Goal: Communication & Community: Share content

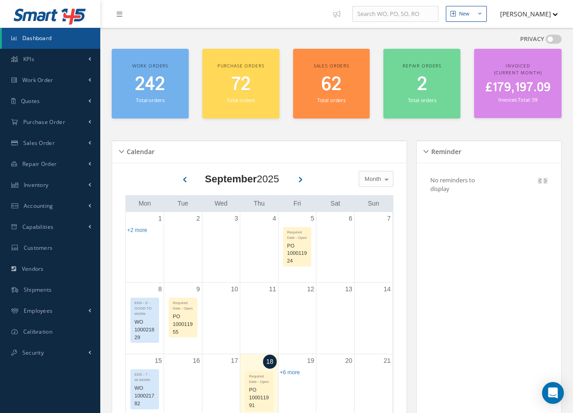
click at [120, 15] on icon at bounding box center [119, 14] width 5 height 6
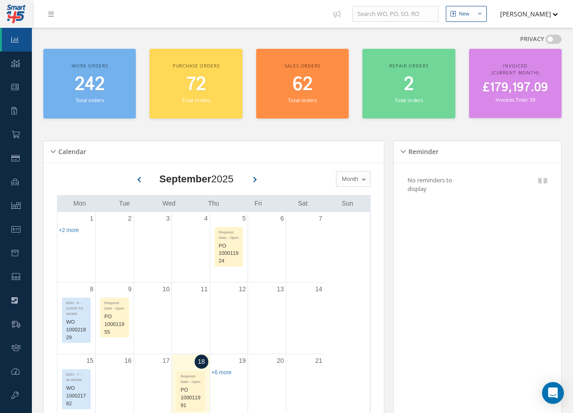
click at [50, 12] on icon at bounding box center [50, 14] width 5 height 6
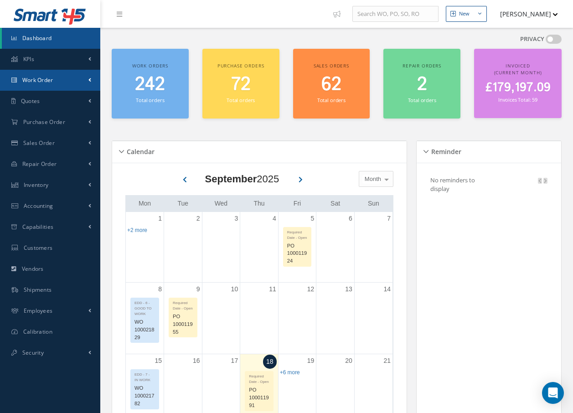
click at [51, 77] on span "Work Order" at bounding box center [37, 80] width 31 height 8
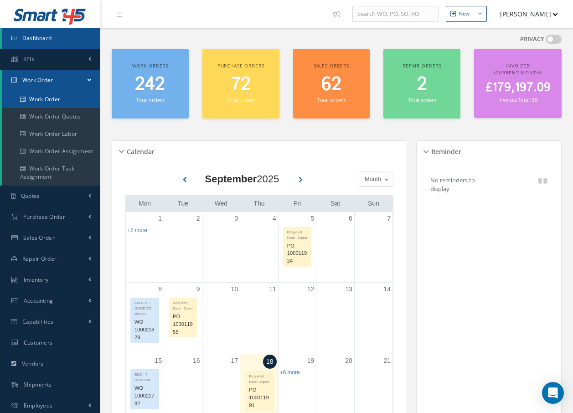
click at [50, 102] on link "Work Order" at bounding box center [51, 99] width 98 height 17
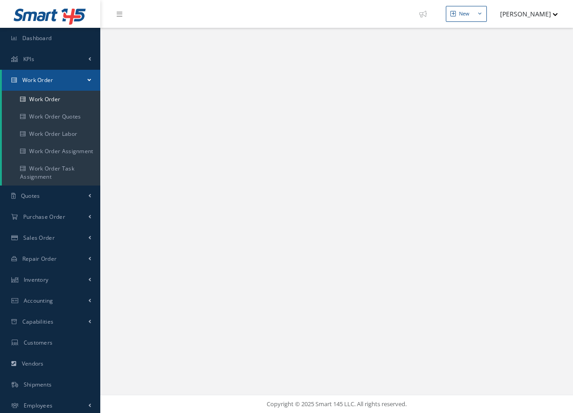
select select "25"
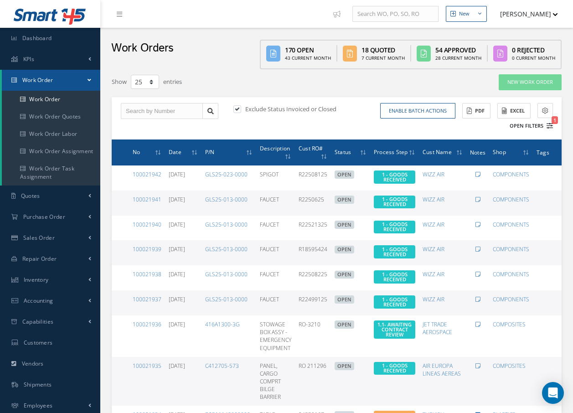
click at [551, 127] on icon "1" at bounding box center [549, 126] width 6 height 6
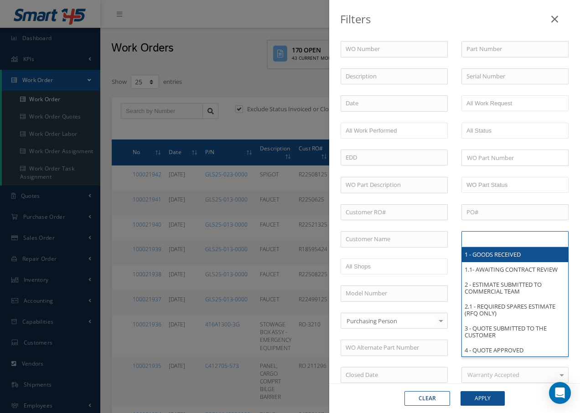
click at [506, 238] on input "text" at bounding box center [495, 238] width 58 height 11
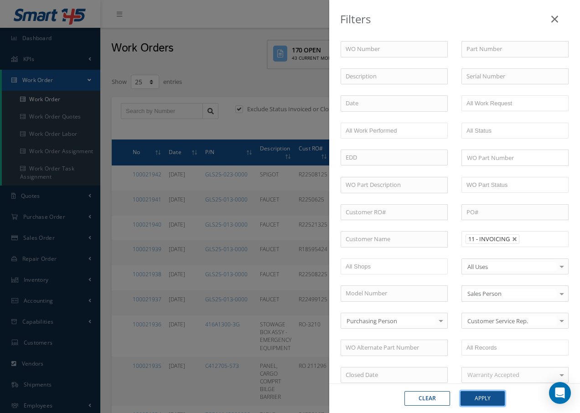
click at [482, 400] on button "Apply" at bounding box center [482, 398] width 44 height 15
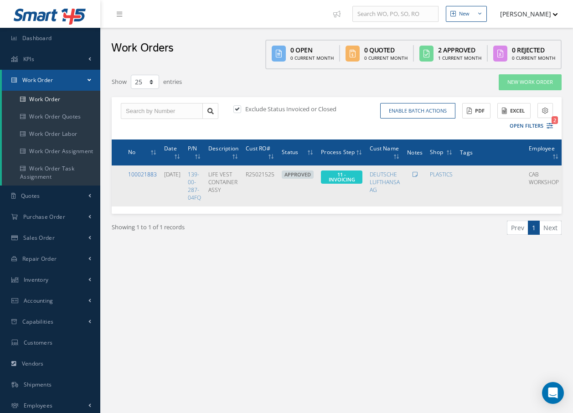
click at [145, 175] on link "100021883" at bounding box center [142, 174] width 29 height 8
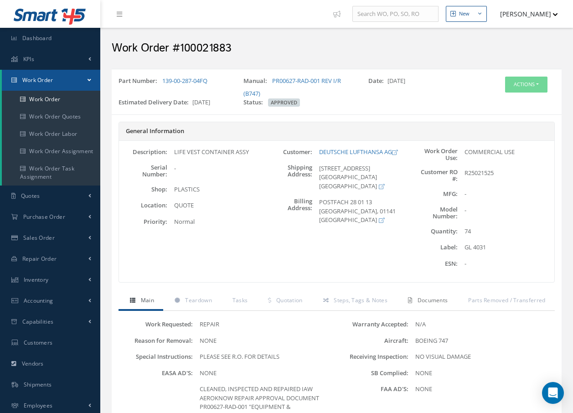
click at [445, 299] on span "Documents" at bounding box center [432, 300] width 31 height 8
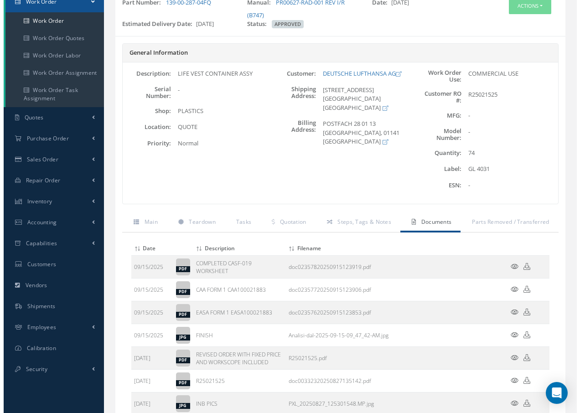
scroll to position [91, 0]
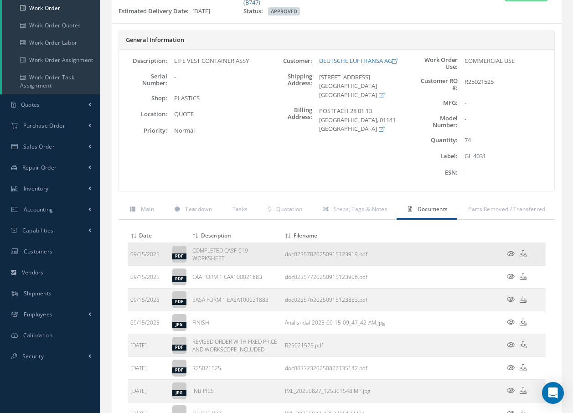
click at [511, 254] on icon at bounding box center [511, 253] width 8 height 7
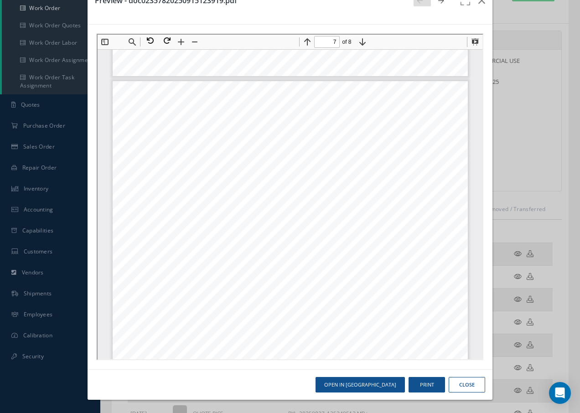
scroll to position [3057, 0]
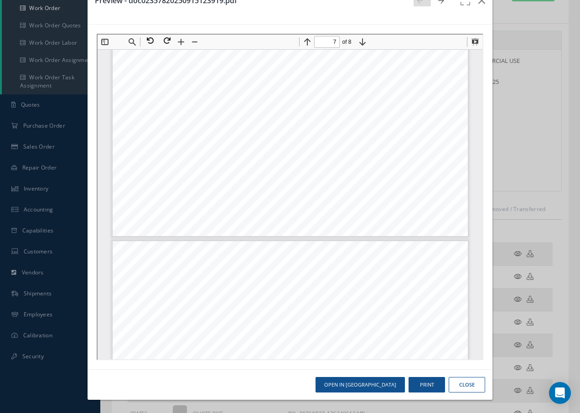
type input "8"
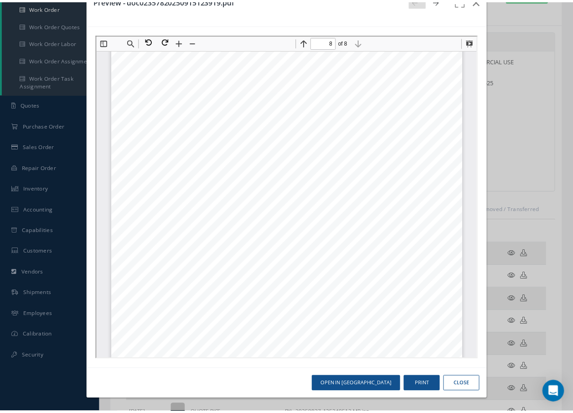
scroll to position [3741, 0]
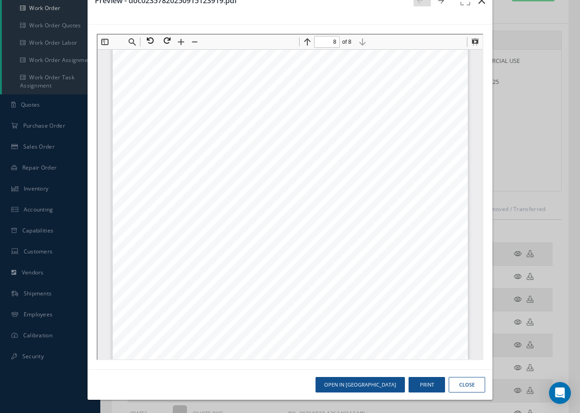
click at [478, 1] on icon "button" at bounding box center [481, 0] width 7 height 11
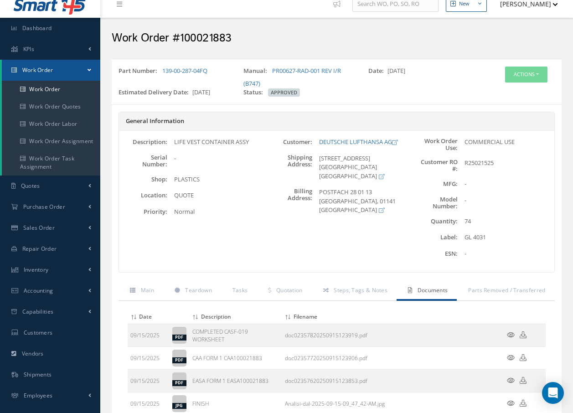
scroll to position [0, 0]
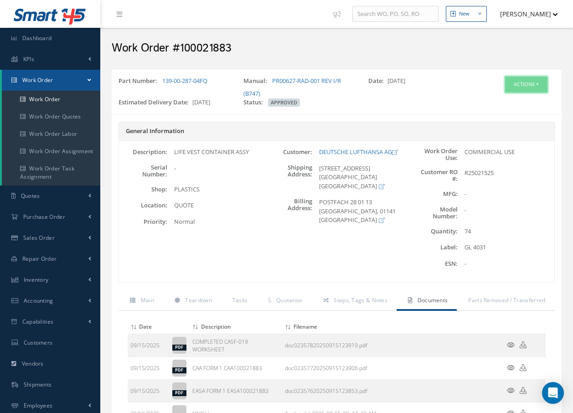
click at [520, 80] on button "Actions" at bounding box center [526, 85] width 42 height 16
click at [505, 114] on link "Invoicing" at bounding box center [512, 114] width 73 height 12
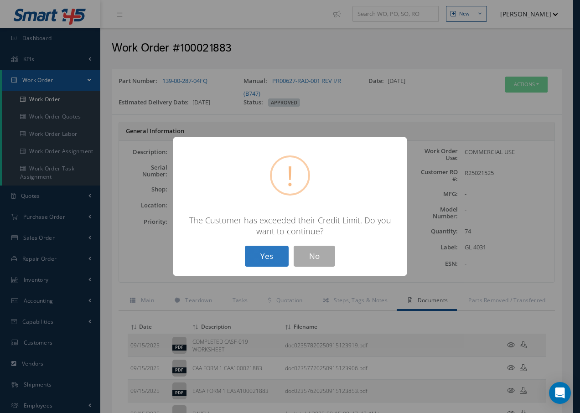
click at [272, 255] on button "Yes" at bounding box center [267, 256] width 44 height 21
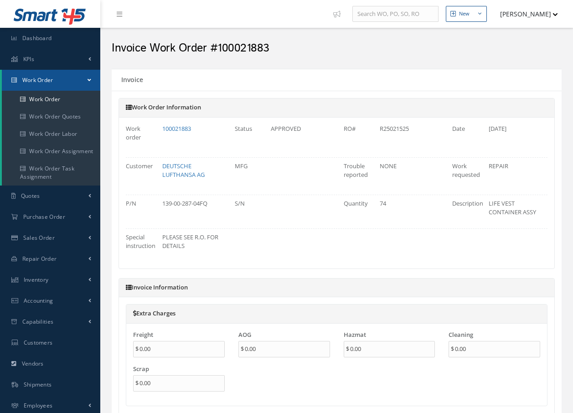
type input "€0"
type input "€9,527.5"
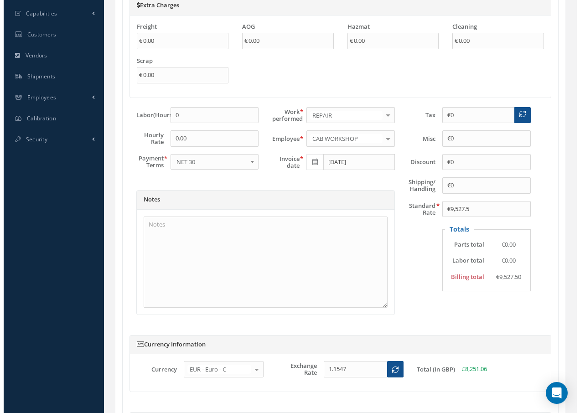
scroll to position [446, 0]
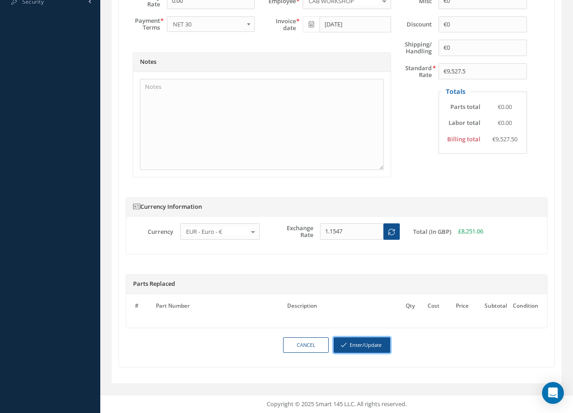
click at [371, 345] on button "Enter/Update" at bounding box center [362, 345] width 56 height 16
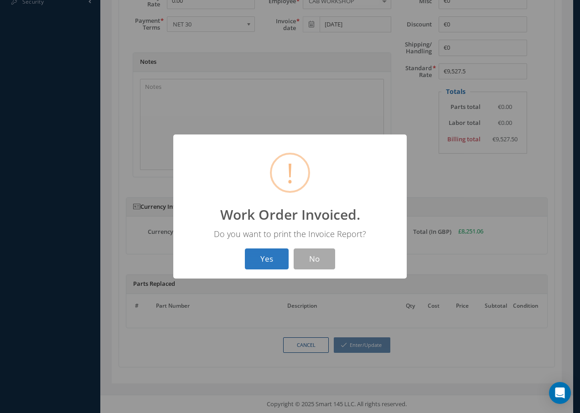
drag, startPoint x: 265, startPoint y: 257, endPoint x: 263, endPoint y: 263, distance: 6.2
click at [263, 263] on button "Yes" at bounding box center [267, 258] width 44 height 21
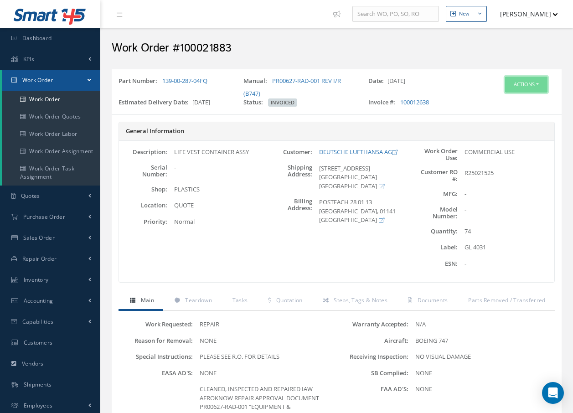
click at [528, 82] on button "Actions" at bounding box center [526, 85] width 42 height 16
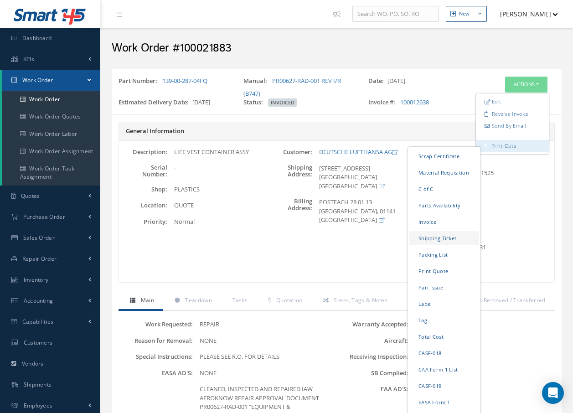
click at [442, 239] on link "Shipping Ticket" at bounding box center [443, 238] width 69 height 14
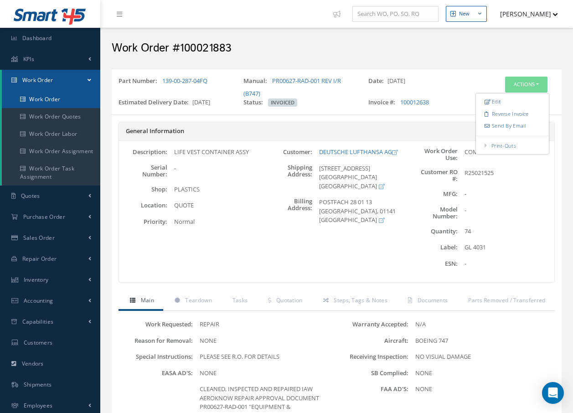
click at [45, 98] on link "Work Order" at bounding box center [51, 99] width 98 height 17
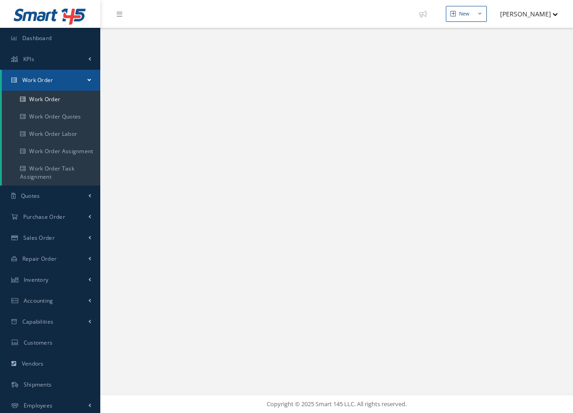
select select "25"
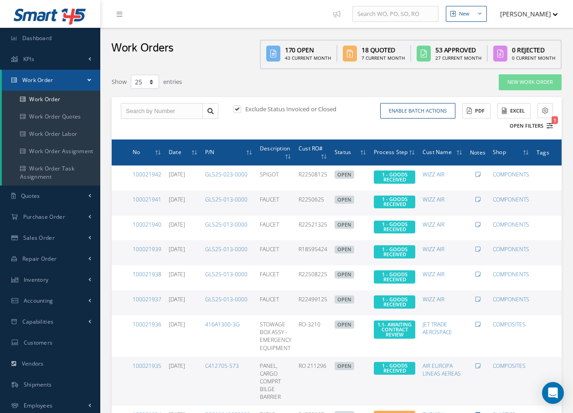
click at [552, 123] on span "1" at bounding box center [554, 120] width 6 height 8
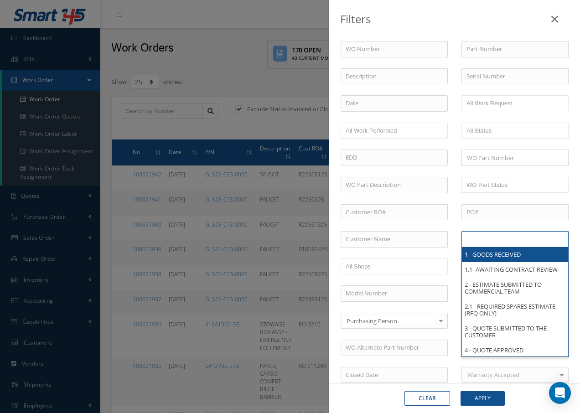
click at [496, 240] on input "text" at bounding box center [495, 238] width 58 height 11
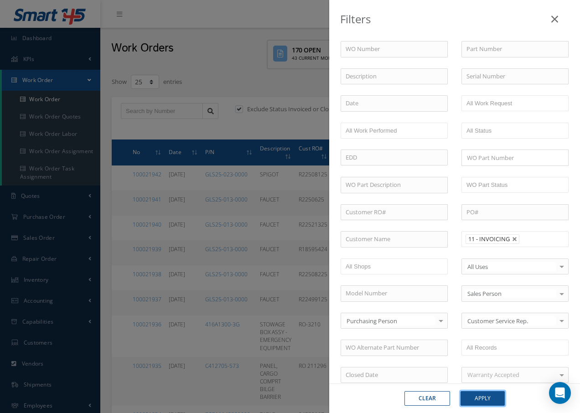
click at [486, 400] on button "Apply" at bounding box center [482, 398] width 44 height 15
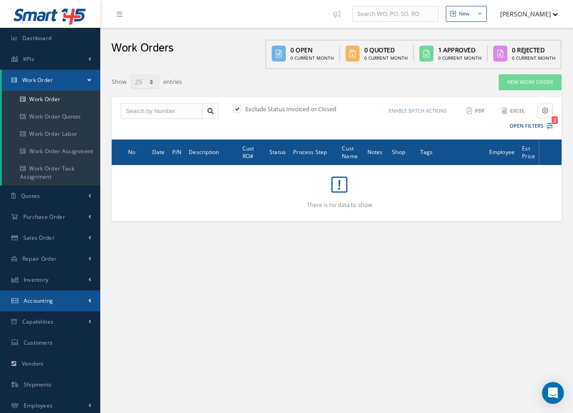
click at [58, 303] on link "Accounting" at bounding box center [50, 300] width 100 height 21
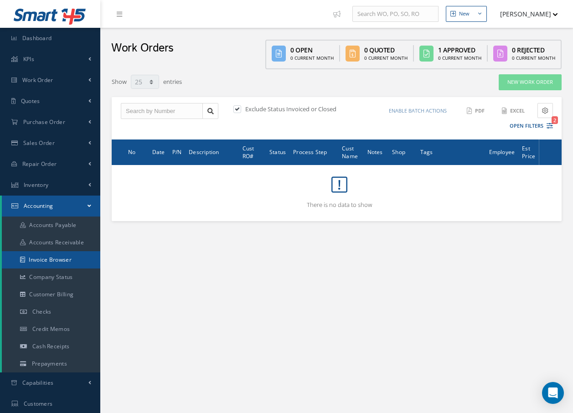
click at [48, 259] on link "Invoice Browser" at bounding box center [51, 259] width 98 height 17
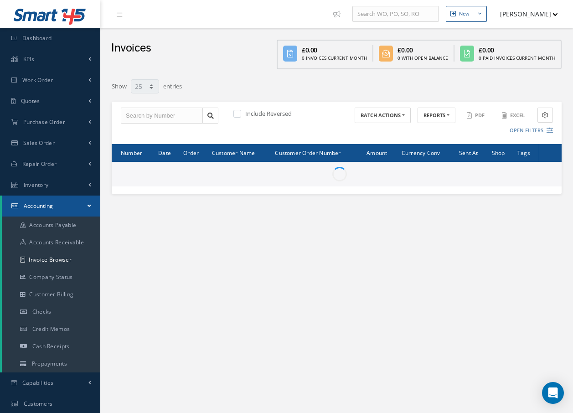
select select "25"
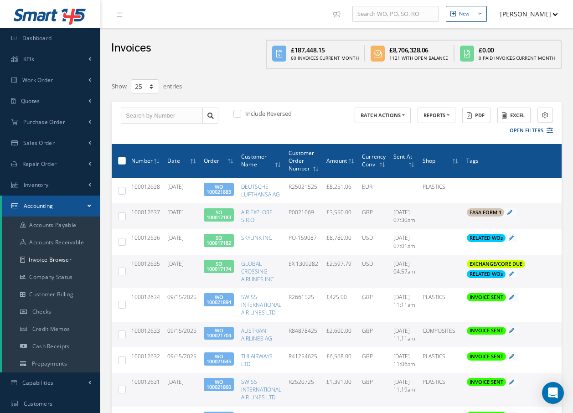
click at [214, 267] on link "SO 100017174" at bounding box center [218, 266] width 25 height 12
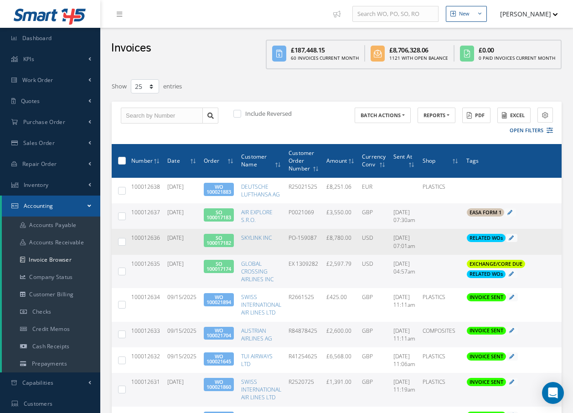
click at [226, 239] on link "SO 100017182" at bounding box center [218, 240] width 25 height 12
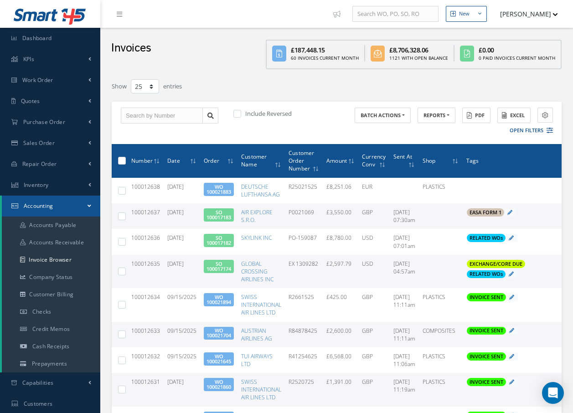
click at [218, 216] on link "SO 100017183" at bounding box center [218, 215] width 25 height 12
click at [214, 267] on link "SO 100017174" at bounding box center [218, 266] width 25 height 12
click at [54, 262] on link "Invoice Browser" at bounding box center [51, 259] width 98 height 17
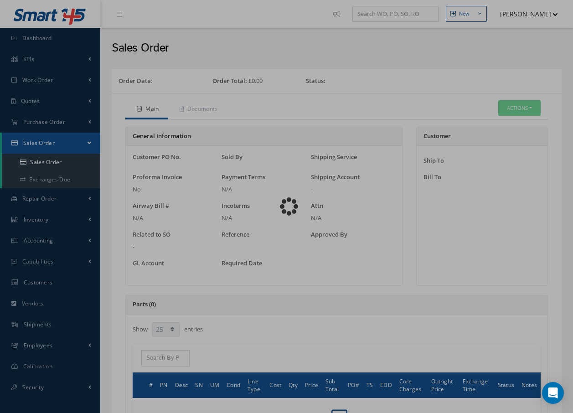
select select "25"
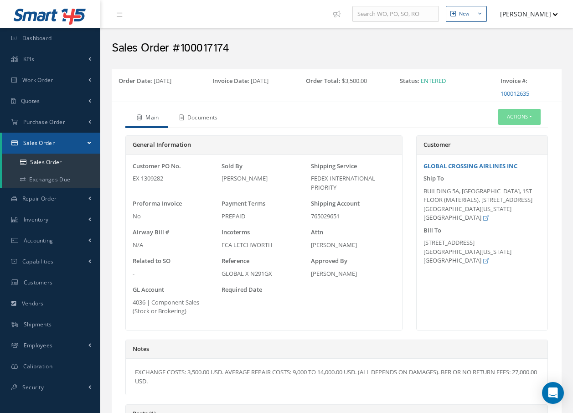
click at [205, 119] on link "Documents" at bounding box center [197, 118] width 59 height 19
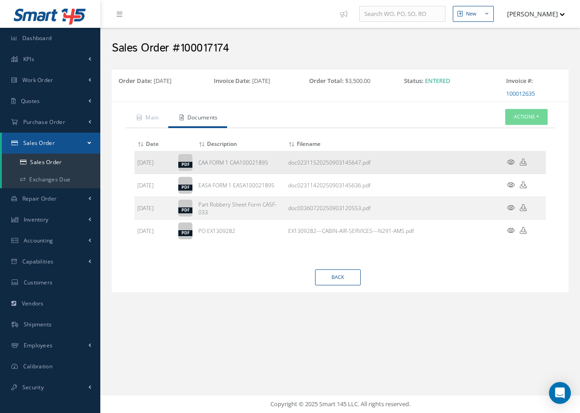
click at [513, 160] on icon at bounding box center [511, 162] width 8 height 7
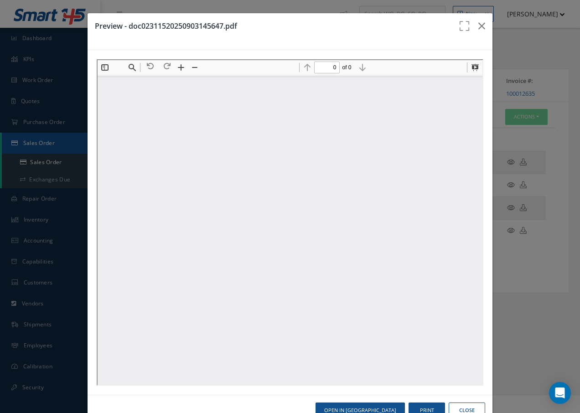
type input "1"
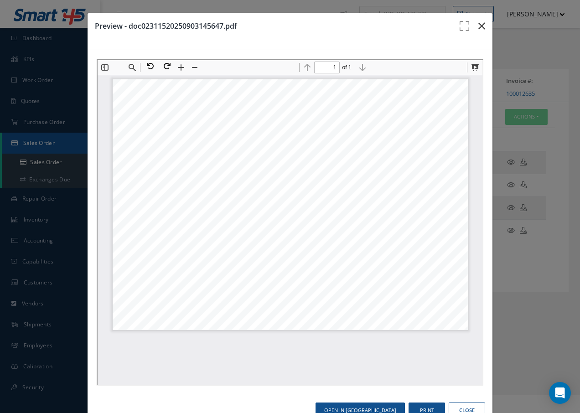
click at [478, 25] on icon "button" at bounding box center [481, 26] width 7 height 11
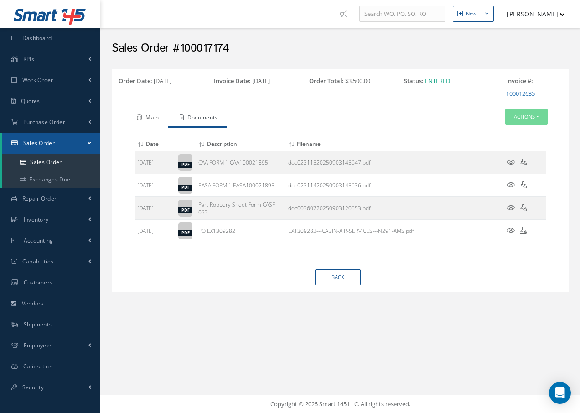
click at [149, 118] on link "Main" at bounding box center [146, 118] width 43 height 19
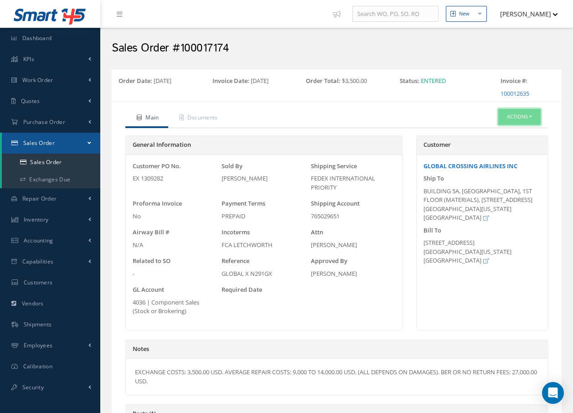
click at [513, 116] on button "Actions" at bounding box center [519, 117] width 42 height 16
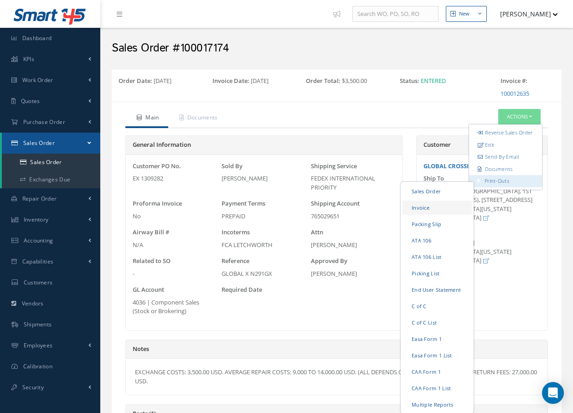
click at [435, 214] on link "Invoice" at bounding box center [436, 207] width 69 height 14
click at [430, 231] on link "Packing Slip" at bounding box center [436, 224] width 69 height 14
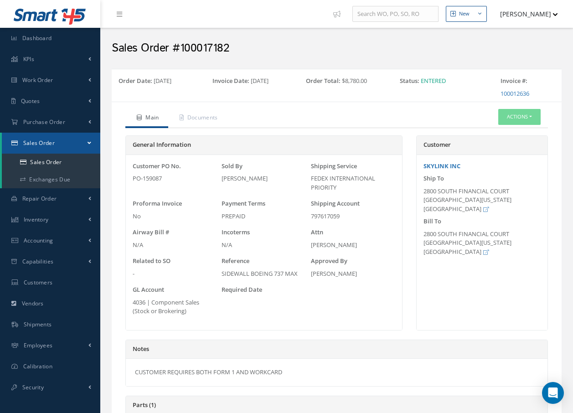
select select "25"
click at [521, 117] on button "Actions" at bounding box center [519, 117] width 42 height 16
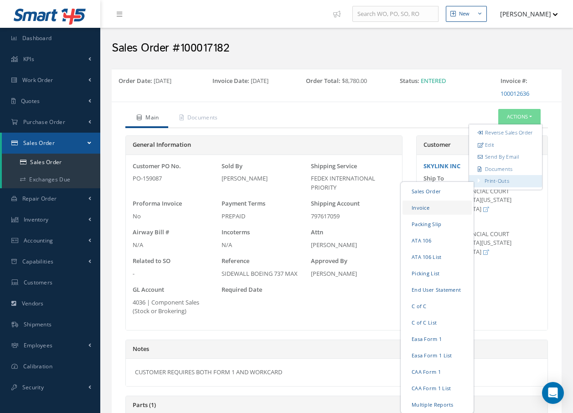
click at [439, 215] on link "Invoice" at bounding box center [436, 207] width 69 height 14
click at [437, 231] on link "Packing Slip" at bounding box center [436, 224] width 69 height 14
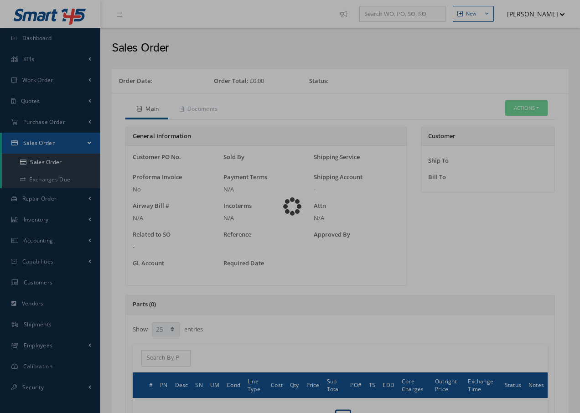
select select "25"
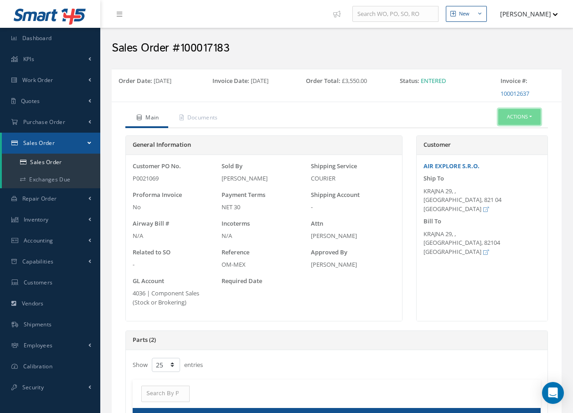
click at [508, 116] on button "Actions" at bounding box center [519, 117] width 42 height 16
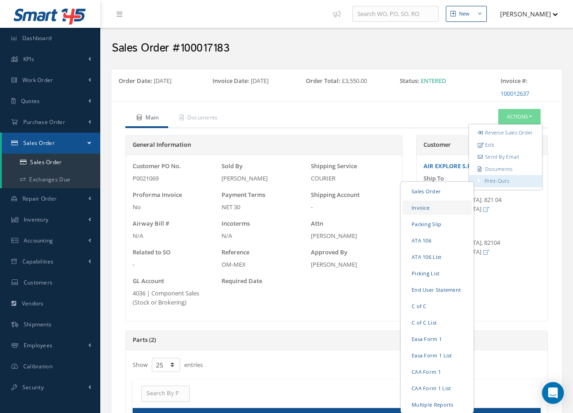
click at [439, 212] on link "Invoice" at bounding box center [436, 207] width 69 height 14
click at [440, 228] on link "Packing Slip" at bounding box center [436, 224] width 69 height 14
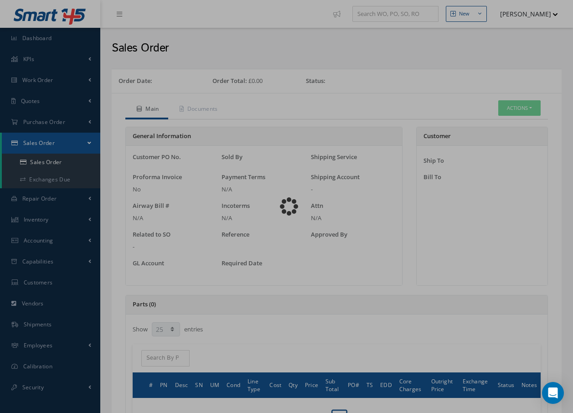
select select "25"
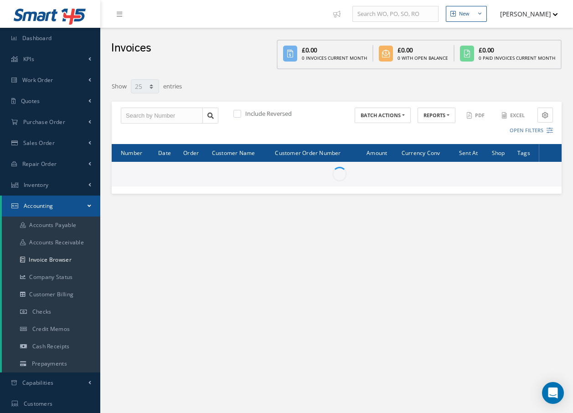
select select "25"
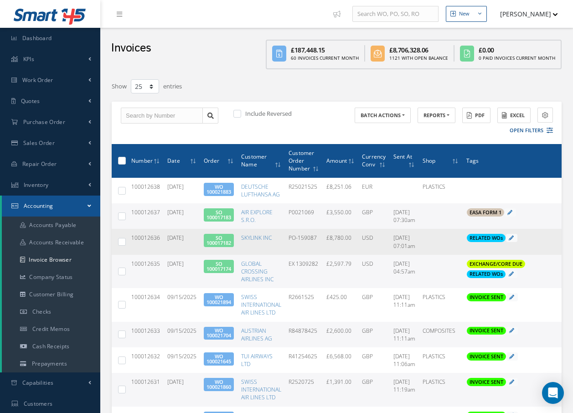
click at [209, 238] on span "SO 100017182" at bounding box center [219, 240] width 30 height 13
click at [219, 239] on link "SO 100017182" at bounding box center [218, 240] width 25 height 12
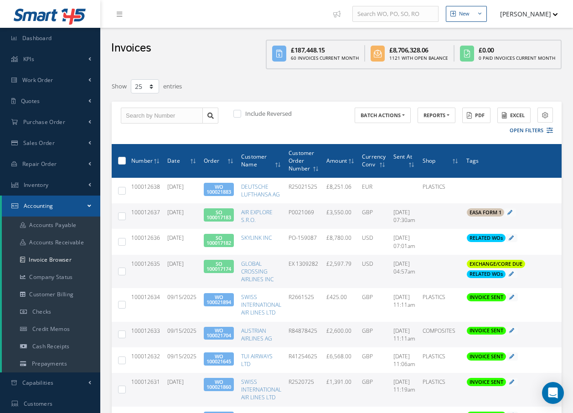
click at [214, 216] on link "SO 100017183" at bounding box center [218, 215] width 25 height 12
click at [118, 15] on icon at bounding box center [119, 14] width 5 height 6
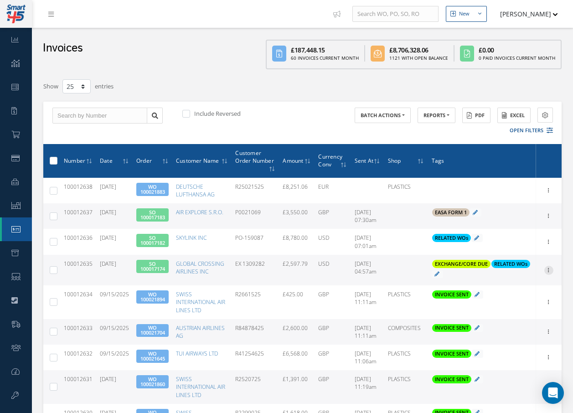
click at [547, 268] on icon at bounding box center [548, 269] width 9 height 7
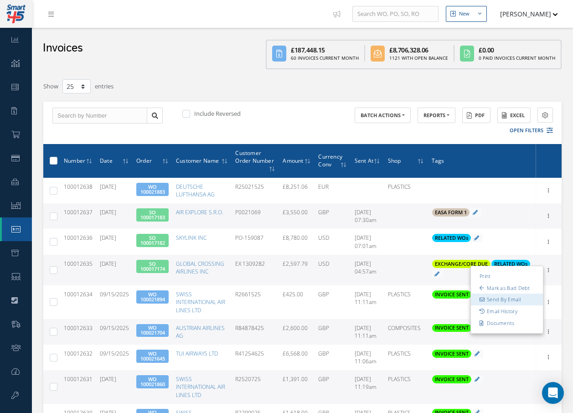
click at [520, 298] on link "Send By Email" at bounding box center [507, 299] width 72 height 12
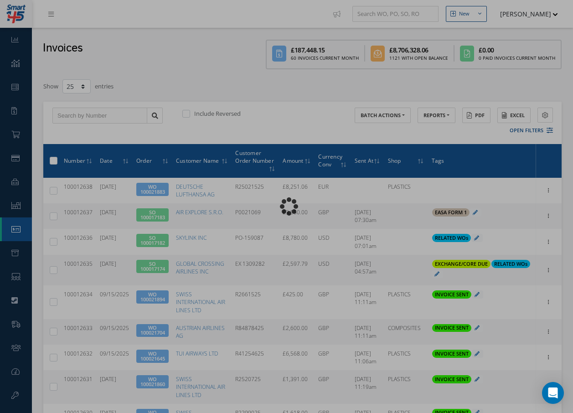
type input "INVOICE - Sales Order 100017174 for GLOBAL CROSSING AIRLINES INC, PO: EX 1309282"
type textarea "Dear Accounts, Please find the attached invoice for your recent order EX 130928…"
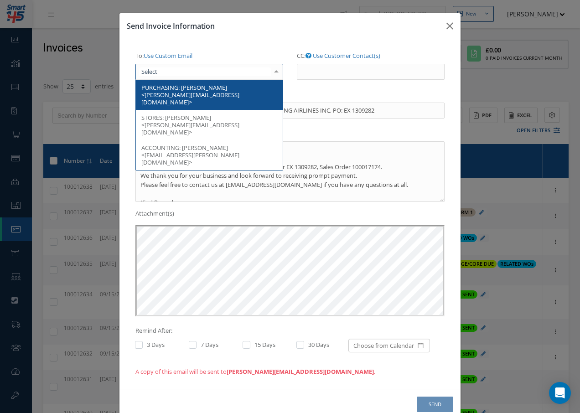
click at [274, 72] on div at bounding box center [276, 71] width 13 height 15
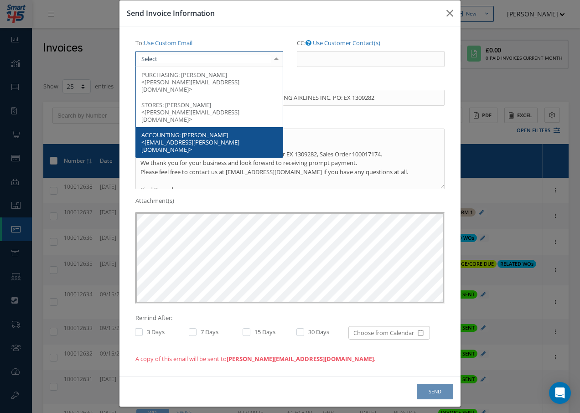
scroll to position [20, 0]
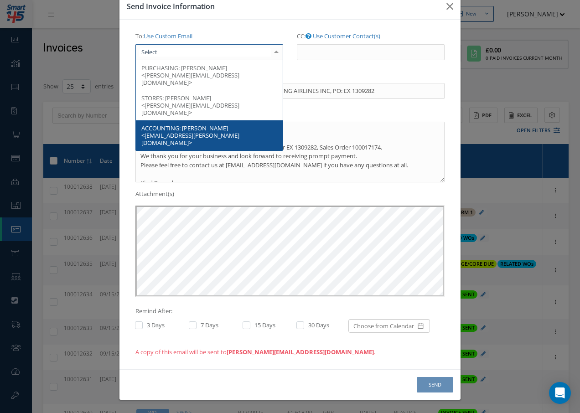
click at [212, 124] on span "YANEL KOENITZER <Yanel.koenitzer@globalxair.com>" at bounding box center [190, 135] width 98 height 23
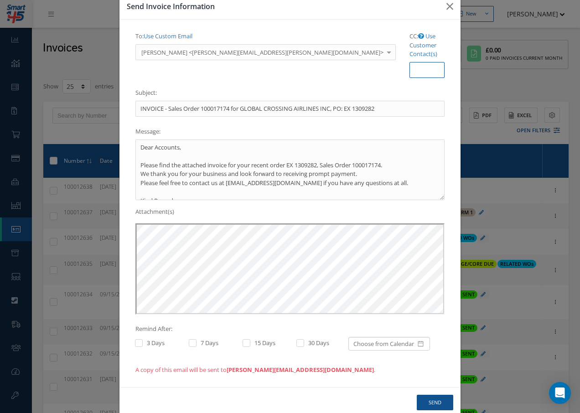
click at [409, 62] on input "CC: Use Customer Contact(s)" at bounding box center [426, 70] width 35 height 16
paste input "Accounts@cab.aero"
type input "Accounts@cab.aero"
click at [363, 154] on textarea "Dear Accounts, Please find the attached invoice for your recent order EX 130928…" at bounding box center [289, 169] width 309 height 61
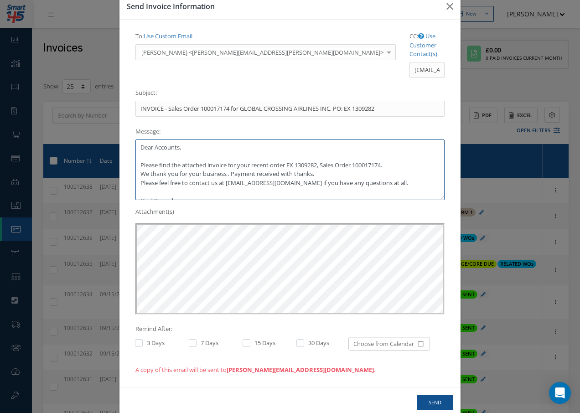
scroll to position [0, 0]
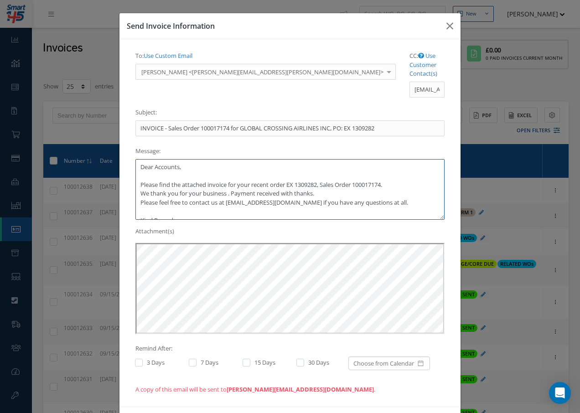
type textarea "Dear Accounts, Please find the attached invoice for your recent order EX 130928…"
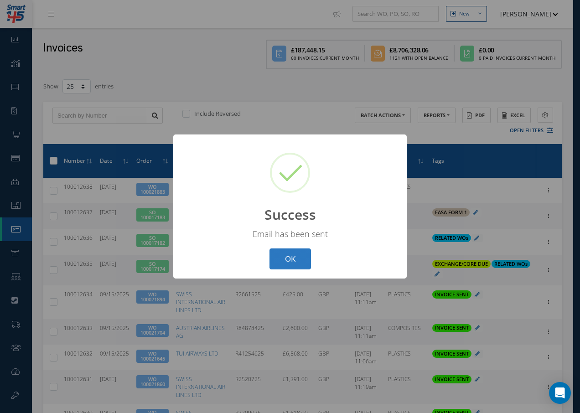
click at [291, 256] on button "OK" at bounding box center [289, 258] width 41 height 21
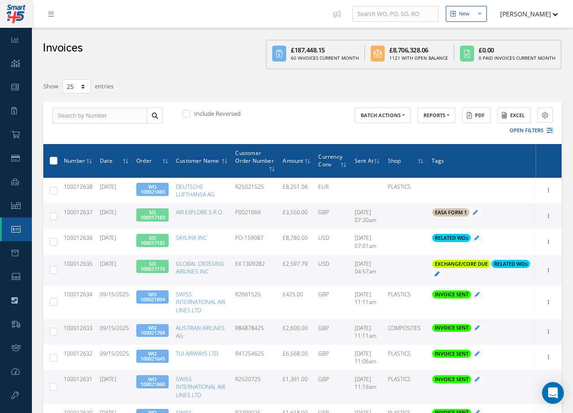
click at [437, 273] on icon at bounding box center [436, 273] width 5 height 5
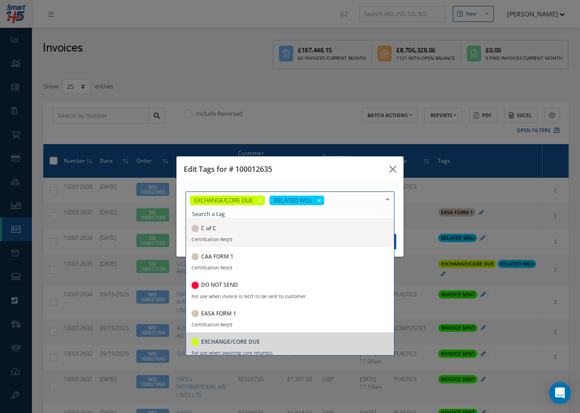
click at [388, 201] on div at bounding box center [387, 199] width 13 height 15
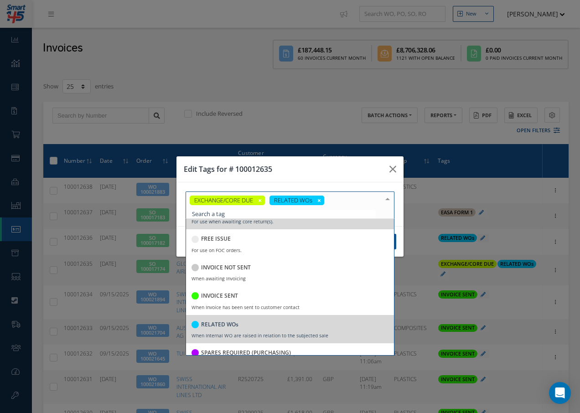
scroll to position [137, 0]
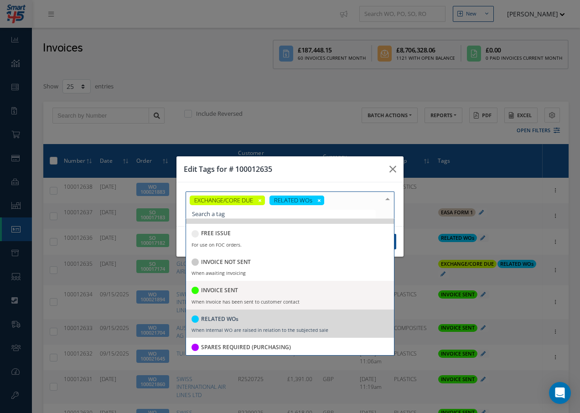
click at [234, 292] on h5 "INVOICE SENT" at bounding box center [219, 290] width 37 height 6
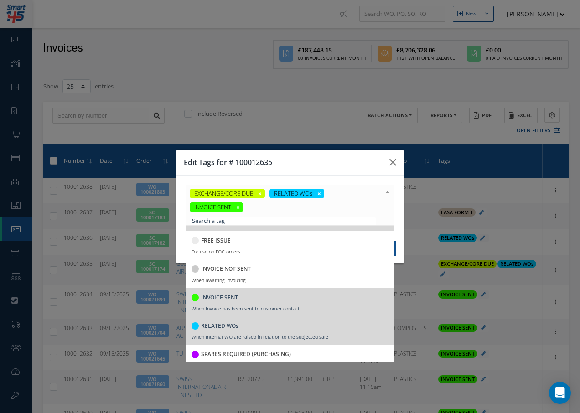
click at [388, 193] on div at bounding box center [387, 192] width 13 height 15
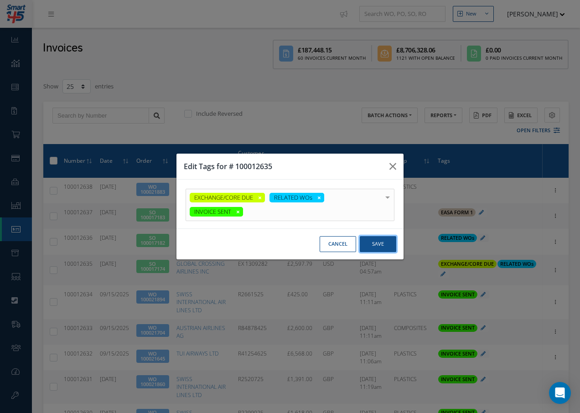
click at [382, 243] on button "Save" at bounding box center [377, 244] width 36 height 16
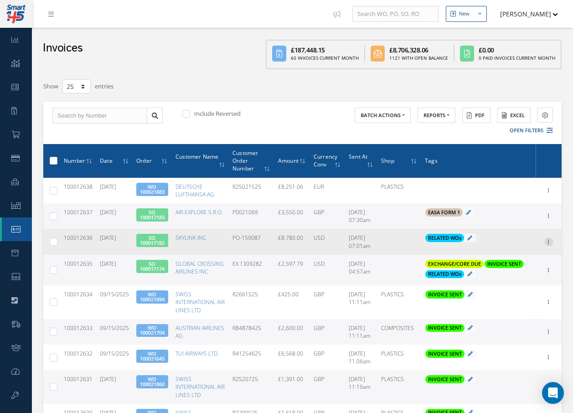
click at [549, 242] on icon at bounding box center [548, 240] width 9 height 7
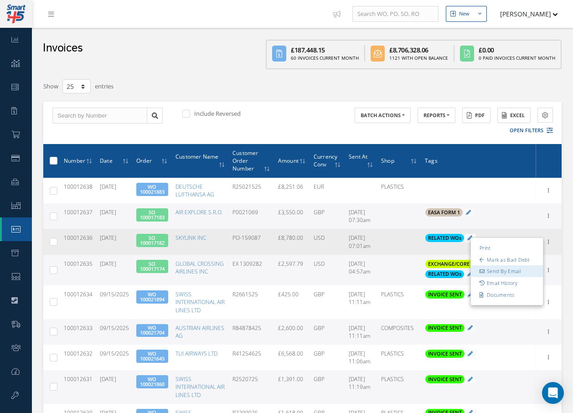
click at [509, 270] on link "Send By Email" at bounding box center [507, 271] width 72 height 12
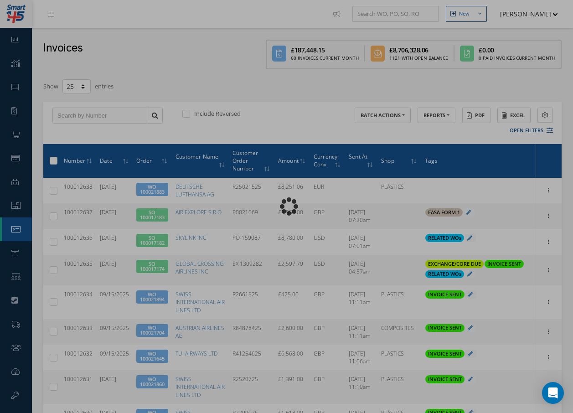
type input "INVOICE - Sales Order 100017182 for SKYLINK INC, PO: PO-159087"
type textarea "Dear Accounts, Please find the attached invoice for your recent order PO-159087…"
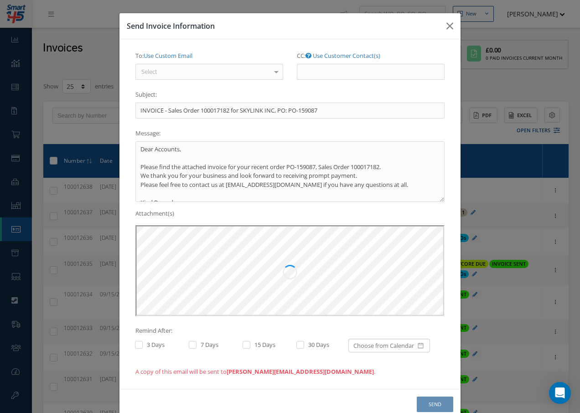
scroll to position [0, 0]
click at [207, 75] on div "Select" at bounding box center [209, 72] width 148 height 16
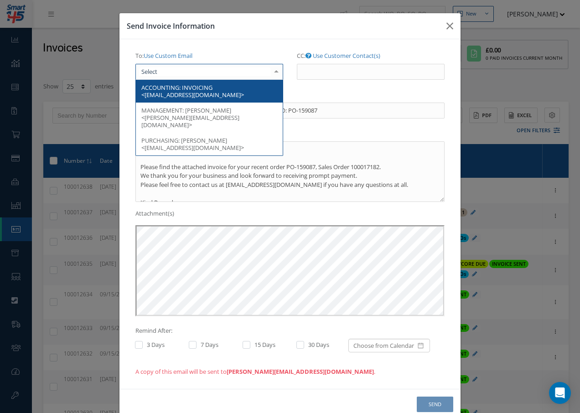
click at [207, 88] on span "INVOICING <accounting@skylinkintl.com>" at bounding box center [192, 90] width 103 height 15
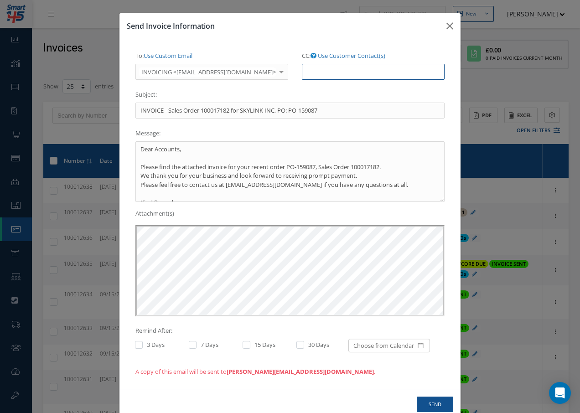
click at [323, 74] on input "CC: Use Customer Contact(s)" at bounding box center [373, 72] width 143 height 16
paste input "Accounts@cab.aero"
type input "Accounts@cab.aero"
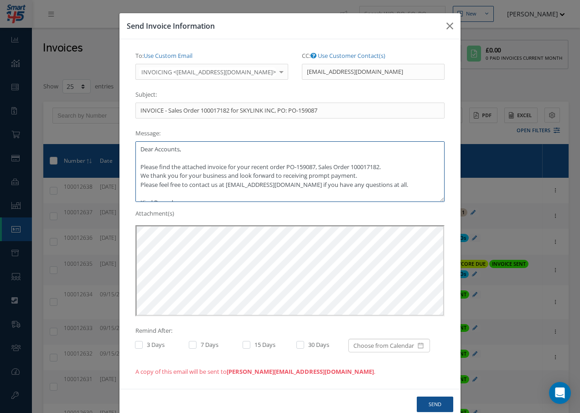
click at [355, 175] on textarea "Dear Accounts, Please find the attached invoice for your recent order PO-159087…" at bounding box center [289, 171] width 309 height 61
type textarea "Dear Accounts, Please find the attached invoice for your recent order PO-159087…"
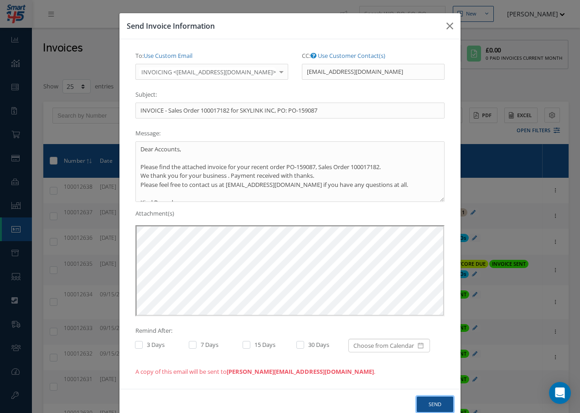
click at [440, 406] on button "Send" at bounding box center [434, 404] width 36 height 16
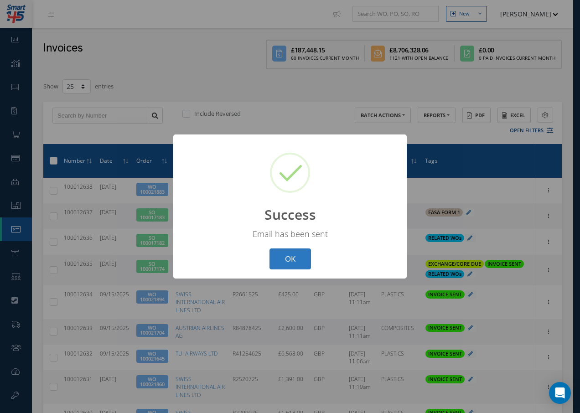
click at [288, 256] on button "OK" at bounding box center [289, 258] width 41 height 21
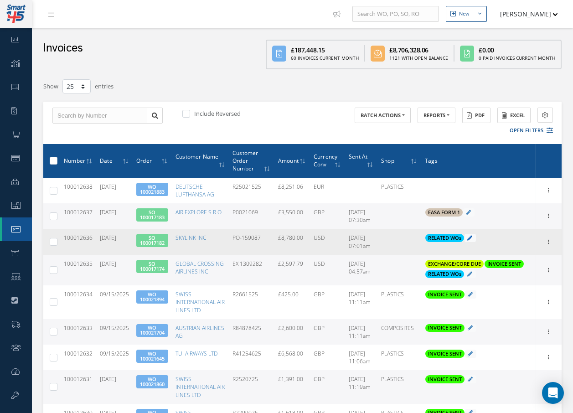
click at [471, 236] on icon at bounding box center [469, 237] width 5 height 5
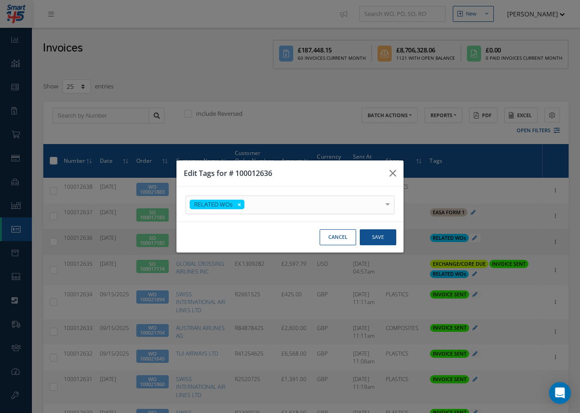
click at [389, 205] on div at bounding box center [387, 203] width 13 height 15
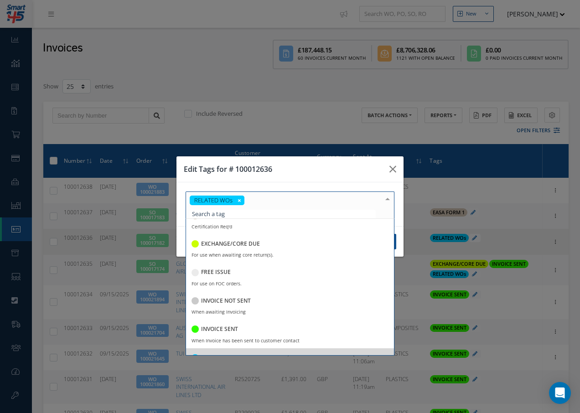
scroll to position [176, 0]
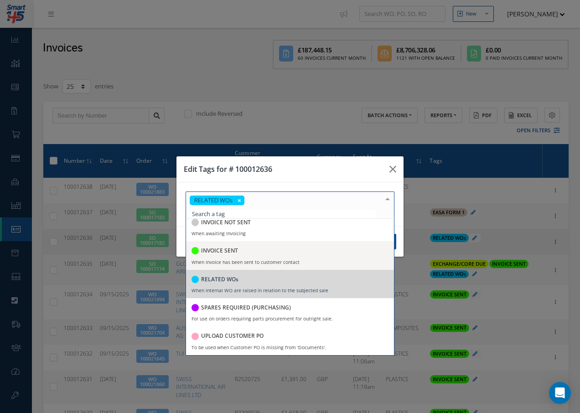
click at [230, 251] on h5 "INVOICE SENT" at bounding box center [219, 250] width 37 height 6
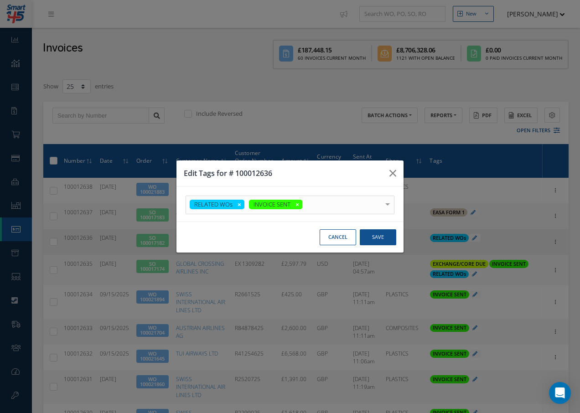
click at [388, 199] on div at bounding box center [387, 203] width 13 height 15
click at [377, 235] on button "Save" at bounding box center [377, 237] width 36 height 16
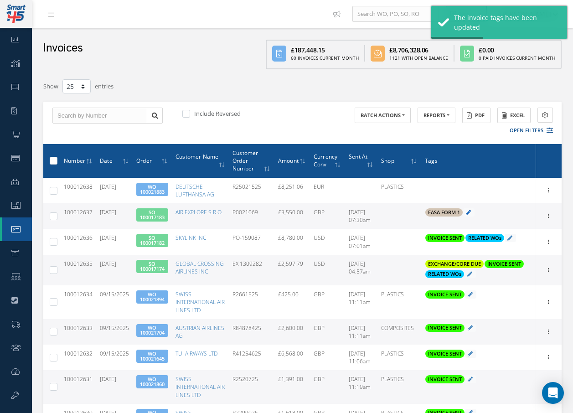
click at [469, 211] on icon at bounding box center [468, 212] width 5 height 5
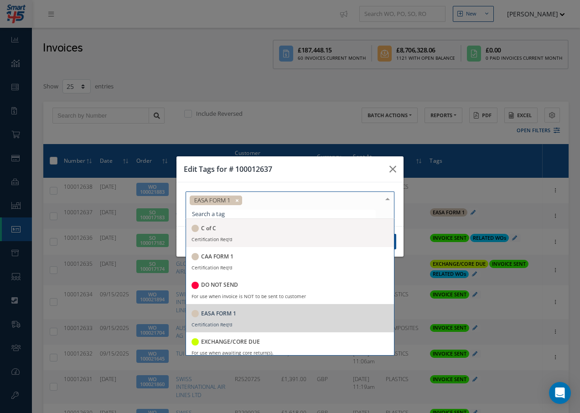
click at [389, 202] on div at bounding box center [387, 199] width 13 height 15
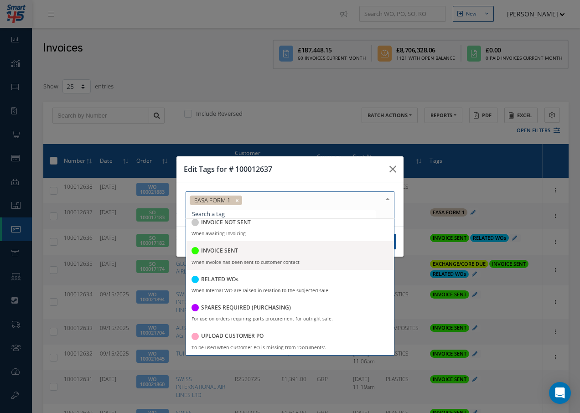
click at [228, 251] on h5 "INVOICE SENT" at bounding box center [219, 250] width 37 height 6
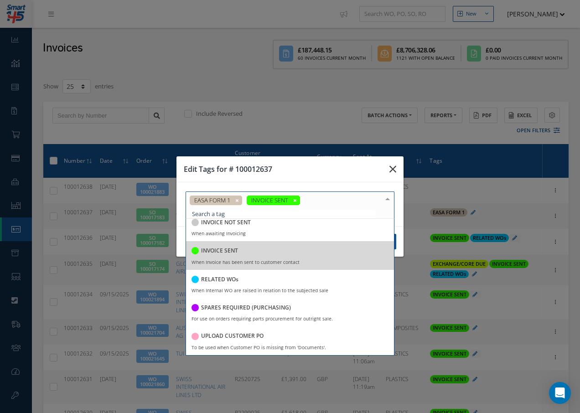
click at [391, 167] on icon "button" at bounding box center [392, 169] width 7 height 11
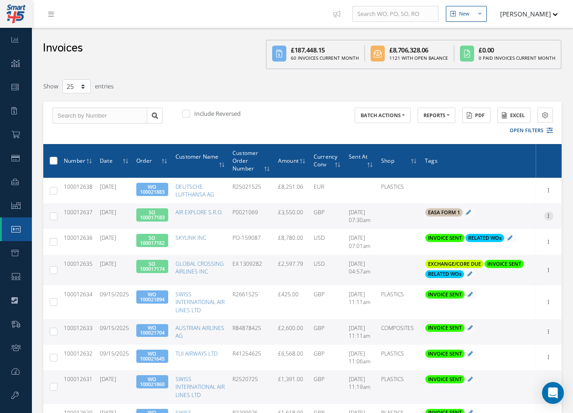
click at [546, 215] on icon at bounding box center [548, 214] width 9 height 7
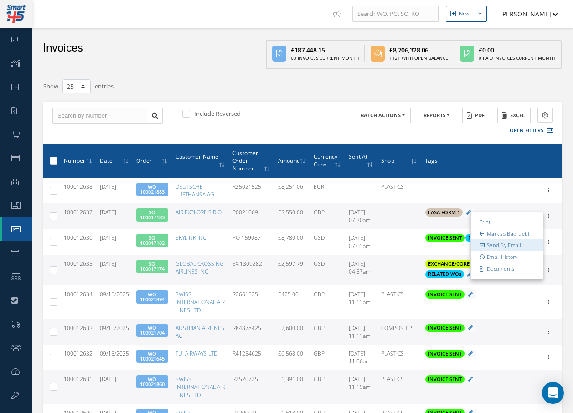
click at [513, 245] on link "Send By Email" at bounding box center [507, 246] width 72 height 12
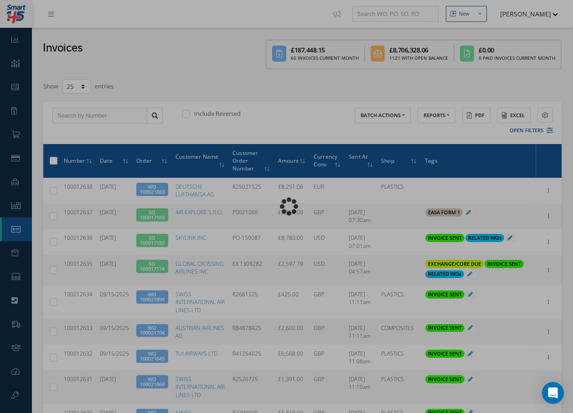
type input "INVOICE - Sales Order 100017183 for AIR EXPLORE S.R.O., PO: P0021069"
type textarea "Dear Accounts, Please find the attached invoice for your recent order P0021069,…"
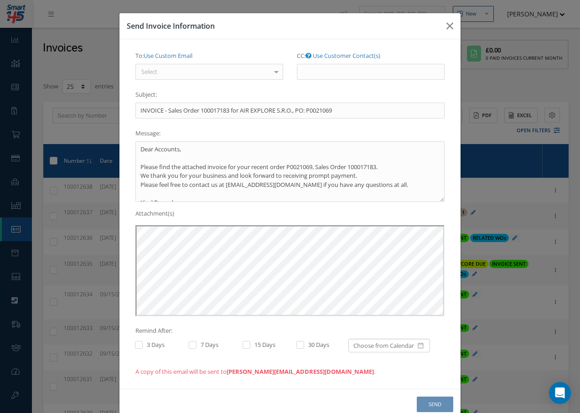
scroll to position [0, 0]
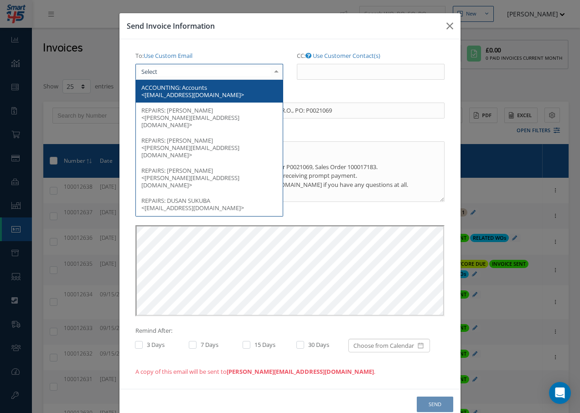
click at [177, 69] on div at bounding box center [209, 72] width 148 height 16
click at [187, 93] on span "Accounts <finance@airexplore.sk>" at bounding box center [192, 90] width 103 height 15
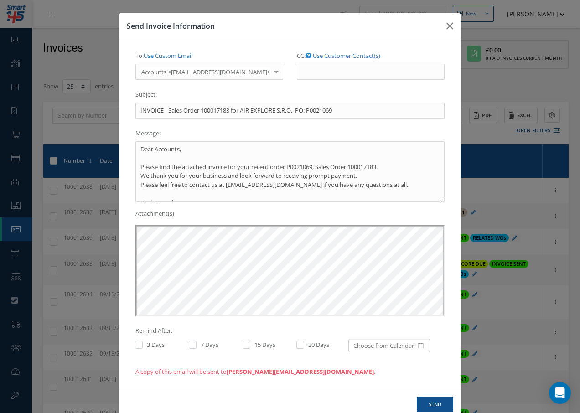
click at [274, 71] on div at bounding box center [276, 71] width 13 height 15
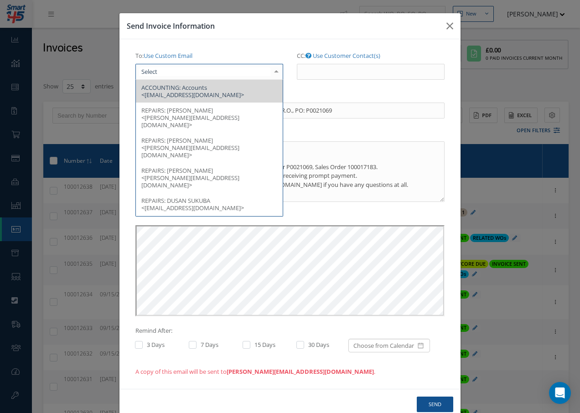
click at [193, 96] on span "Accounts <finance@airexplore.sk>" at bounding box center [192, 90] width 103 height 15
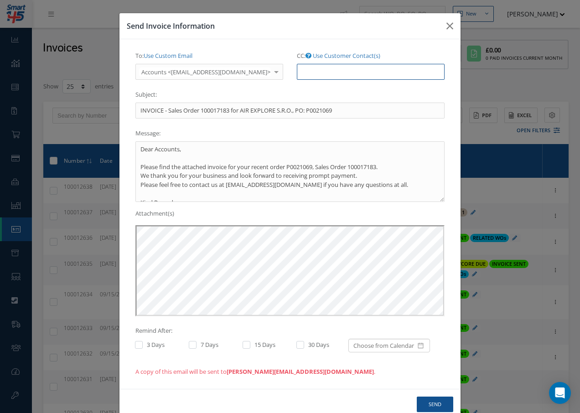
click at [305, 68] on input "CC: Use Customer Contact(s)" at bounding box center [371, 72] width 148 height 16
paste input "Accounts@cab.aero"
type input "Accounts@cab.aero"
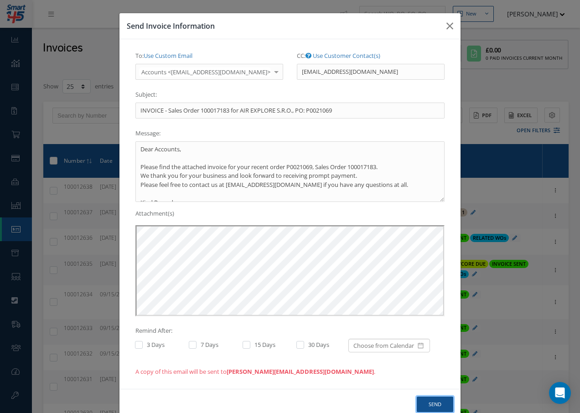
click at [433, 403] on button "Send" at bounding box center [434, 404] width 36 height 16
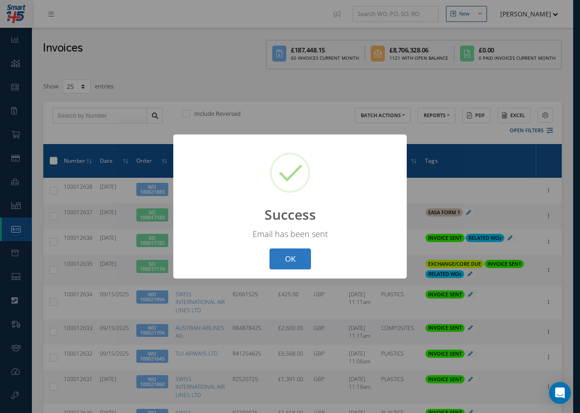
click at [290, 259] on button "OK" at bounding box center [289, 258] width 41 height 21
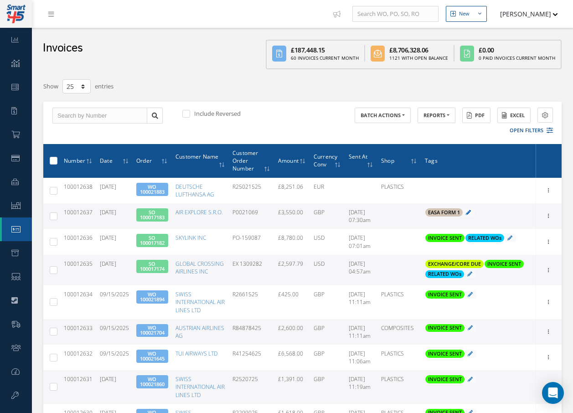
click at [470, 213] on icon at bounding box center [468, 212] width 5 height 5
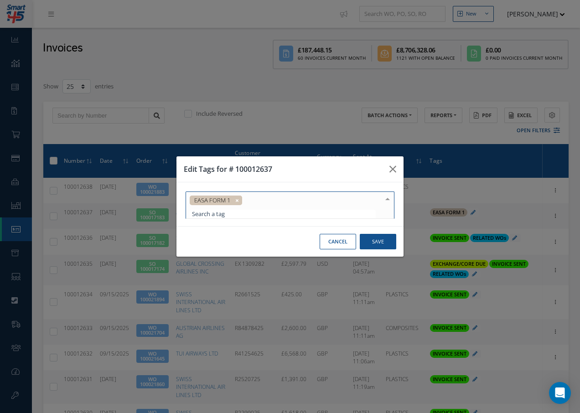
click at [387, 201] on div at bounding box center [387, 199] width 13 height 15
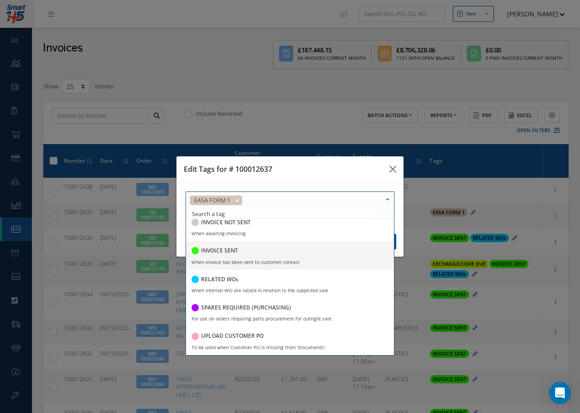
click at [215, 249] on h5 "INVOICE SENT" at bounding box center [219, 250] width 37 height 6
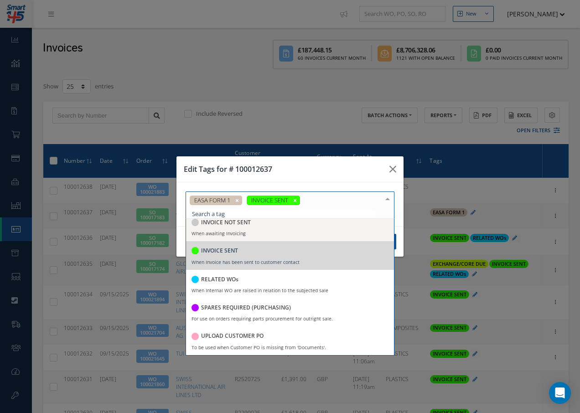
click at [390, 198] on div at bounding box center [387, 199] width 13 height 15
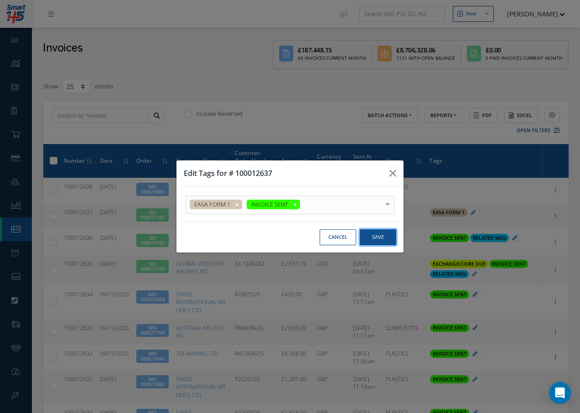
click at [386, 240] on button "Save" at bounding box center [377, 237] width 36 height 16
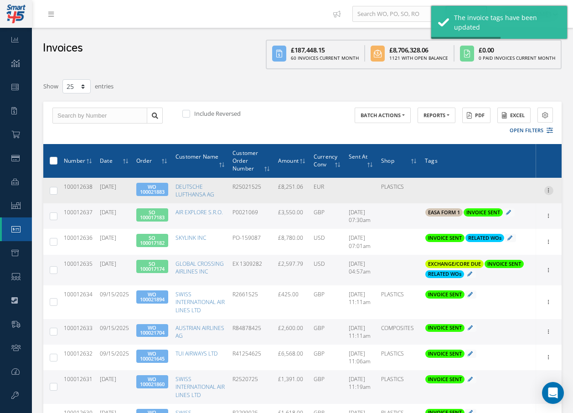
click at [546, 189] on icon at bounding box center [548, 189] width 9 height 7
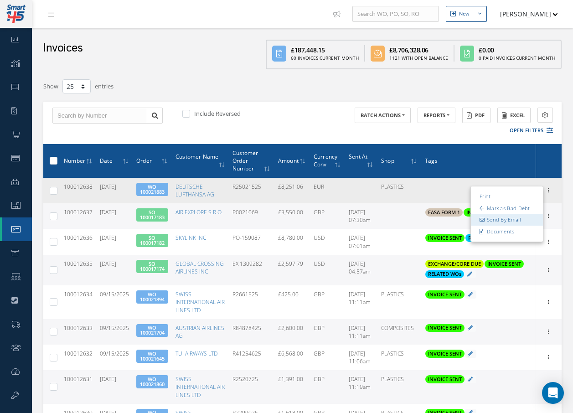
click at [486, 221] on link "Send By Email" at bounding box center [507, 220] width 72 height 12
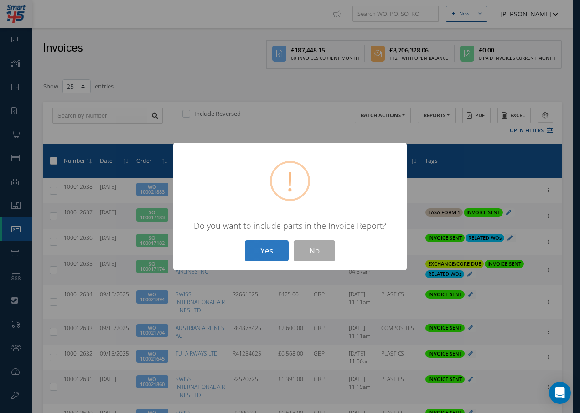
click at [256, 248] on button "Yes" at bounding box center [267, 250] width 44 height 21
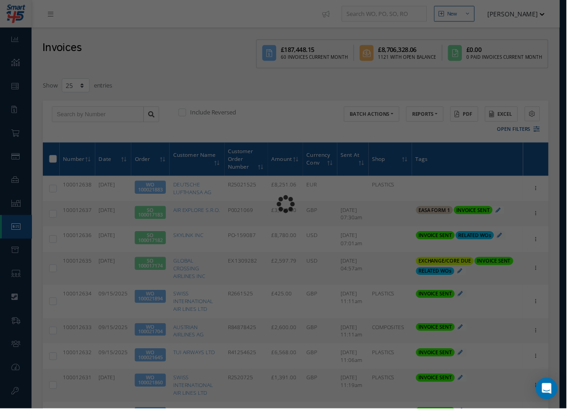
type input "INVOICE - Work Order 100021883 for DEUTSCHE LUFTHANSA AG, PO: R25021525"
type textarea "Dear Accounts, Please find the attached invoice for your recent order R25021525…"
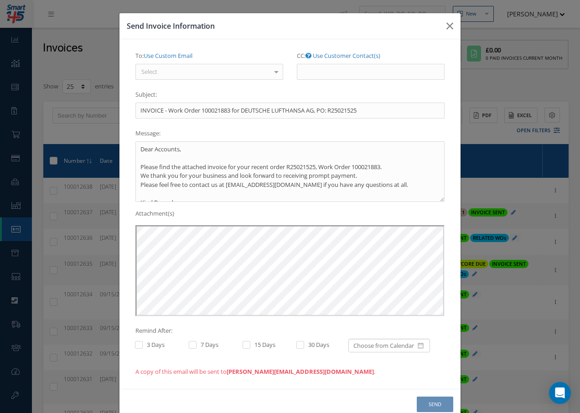
click at [207, 77] on div "Select" at bounding box center [209, 72] width 148 height 16
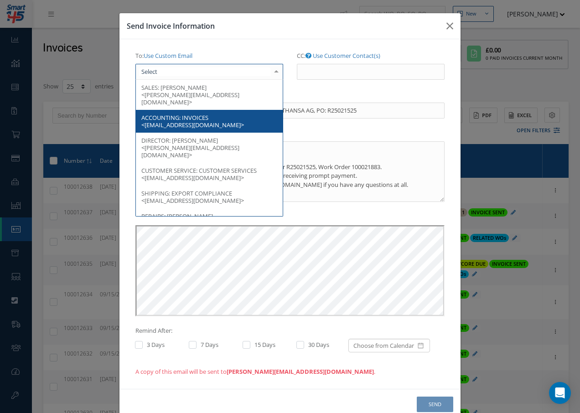
click at [206, 110] on span "ACCOUNTING: INVOICES <Lufthansa@de.invoice.lufthansagroup.com>" at bounding box center [209, 121] width 147 height 23
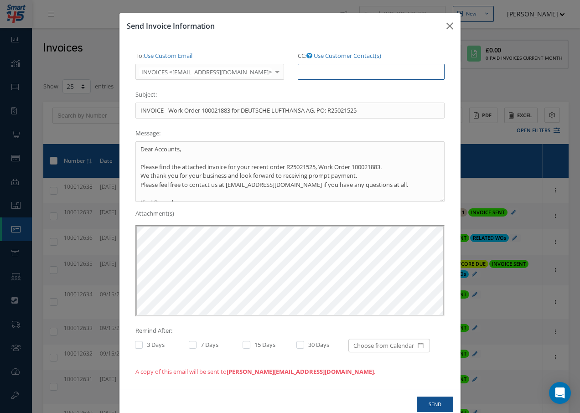
click at [326, 73] on input "CC: Use Customer Contact(s)" at bounding box center [371, 72] width 147 height 16
paste input "Accounts@cab.aero"
type input "Accounts@cab.aero"
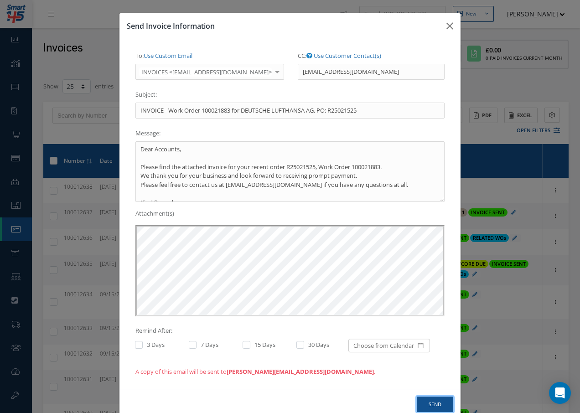
click at [433, 405] on button "Send" at bounding box center [434, 404] width 36 height 16
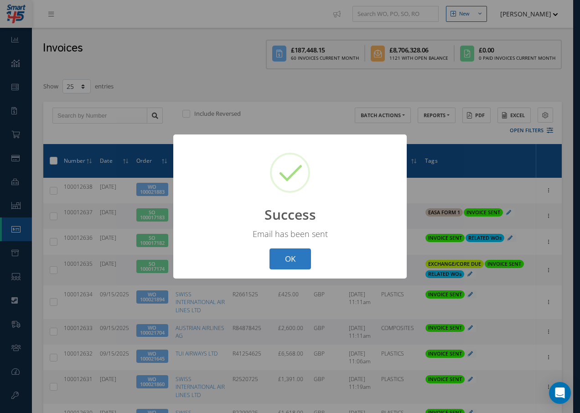
click at [292, 259] on button "OK" at bounding box center [289, 258] width 41 height 21
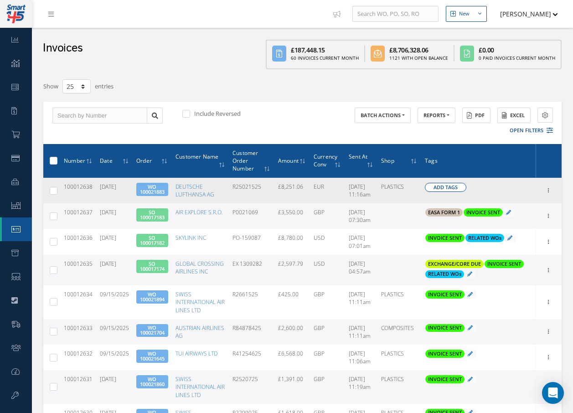
click at [448, 186] on span "Add Tags" at bounding box center [445, 188] width 24 height 8
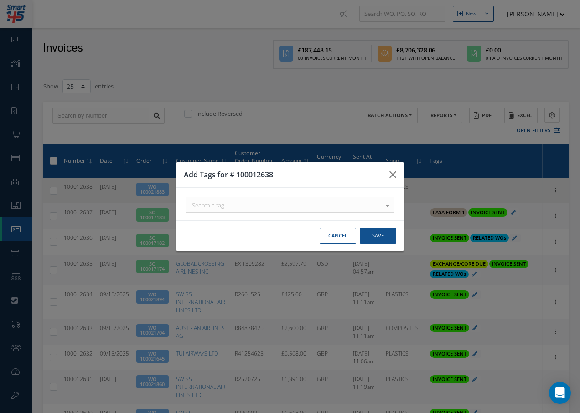
click at [241, 202] on div "Search a tag" at bounding box center [289, 205] width 209 height 16
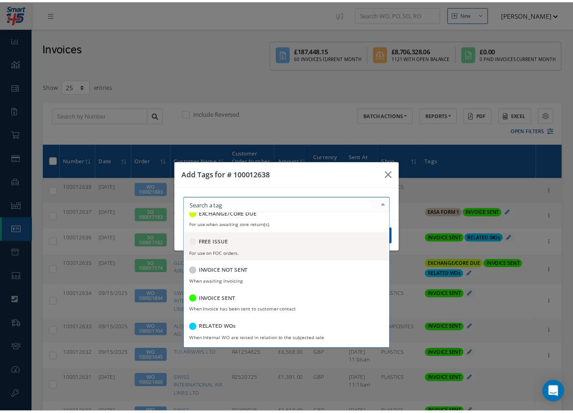
scroll to position [176, 0]
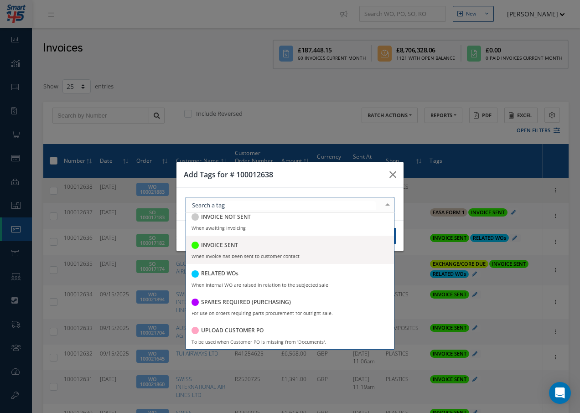
click at [220, 244] on h5 "INVOICE SENT" at bounding box center [219, 245] width 37 height 6
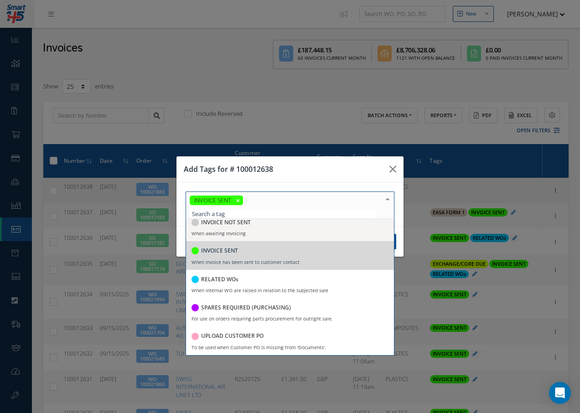
click at [387, 199] on div at bounding box center [387, 199] width 13 height 15
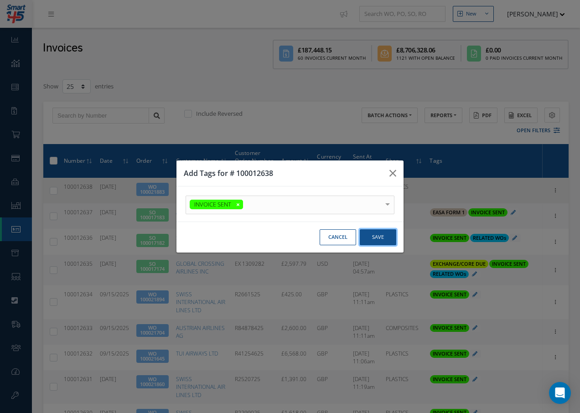
click at [373, 237] on button "Save" at bounding box center [377, 237] width 36 height 16
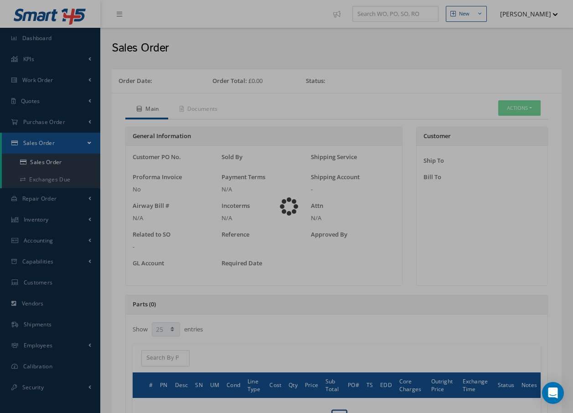
select select "25"
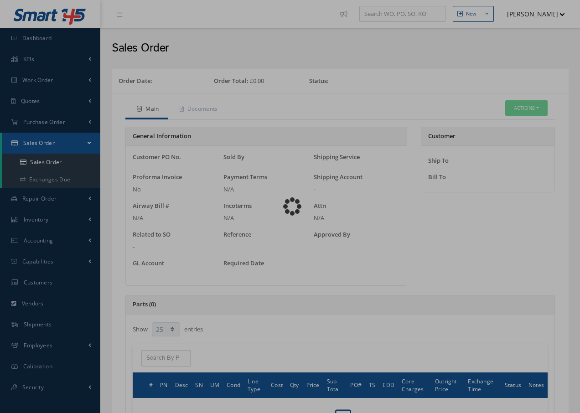
select select "25"
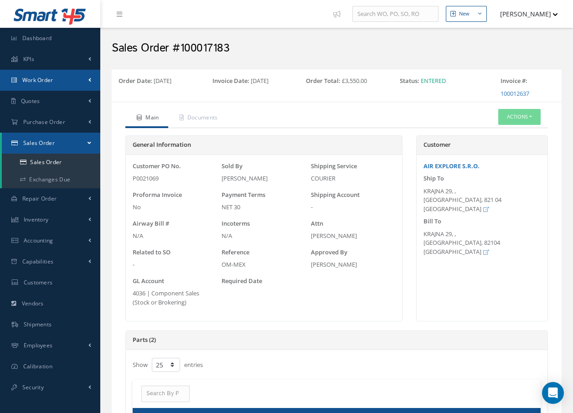
click at [49, 81] on span "Work Order" at bounding box center [37, 80] width 31 height 8
